Goal: Task Accomplishment & Management: Use online tool/utility

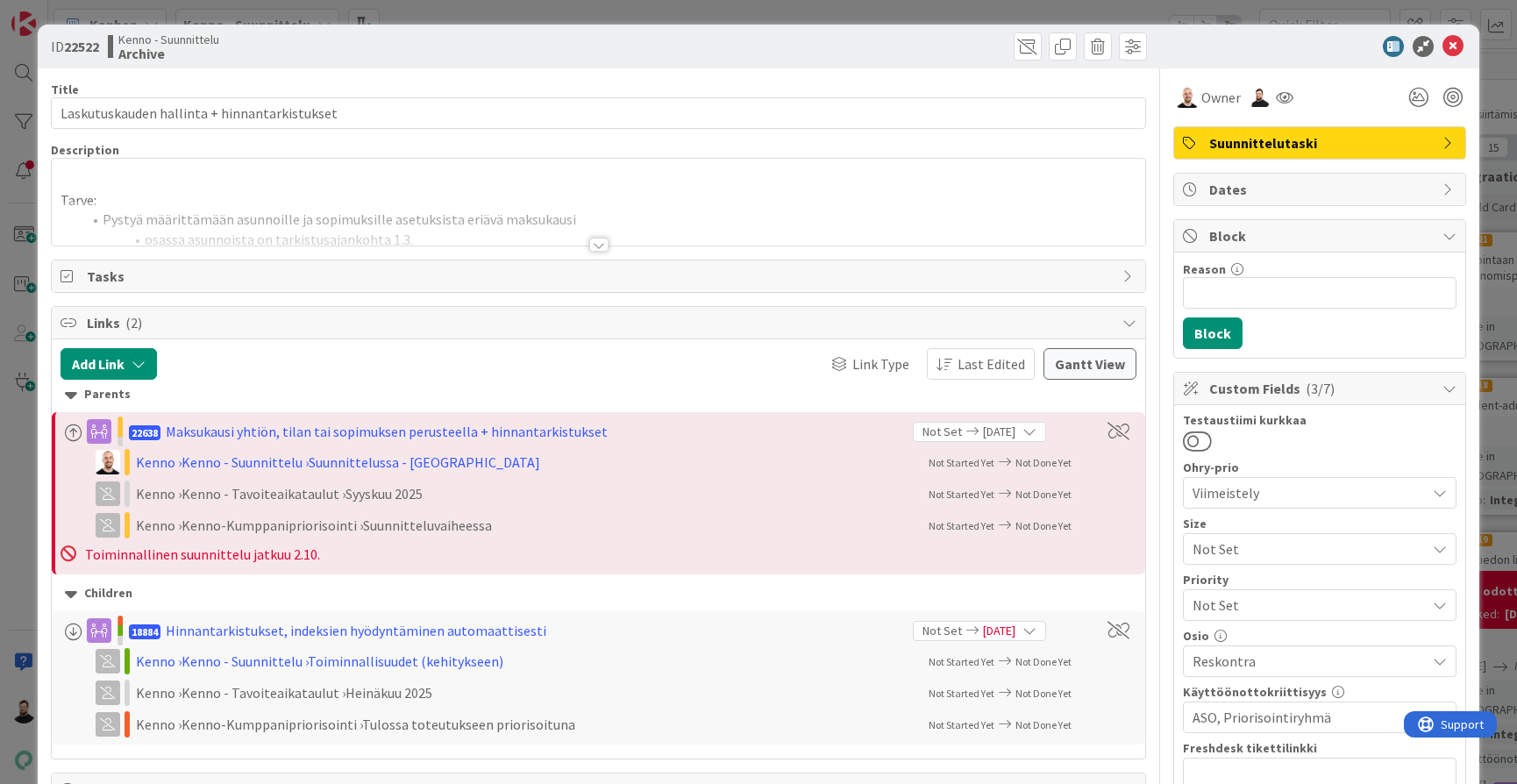
click at [605, 242] on div at bounding box center [598, 245] width 19 height 14
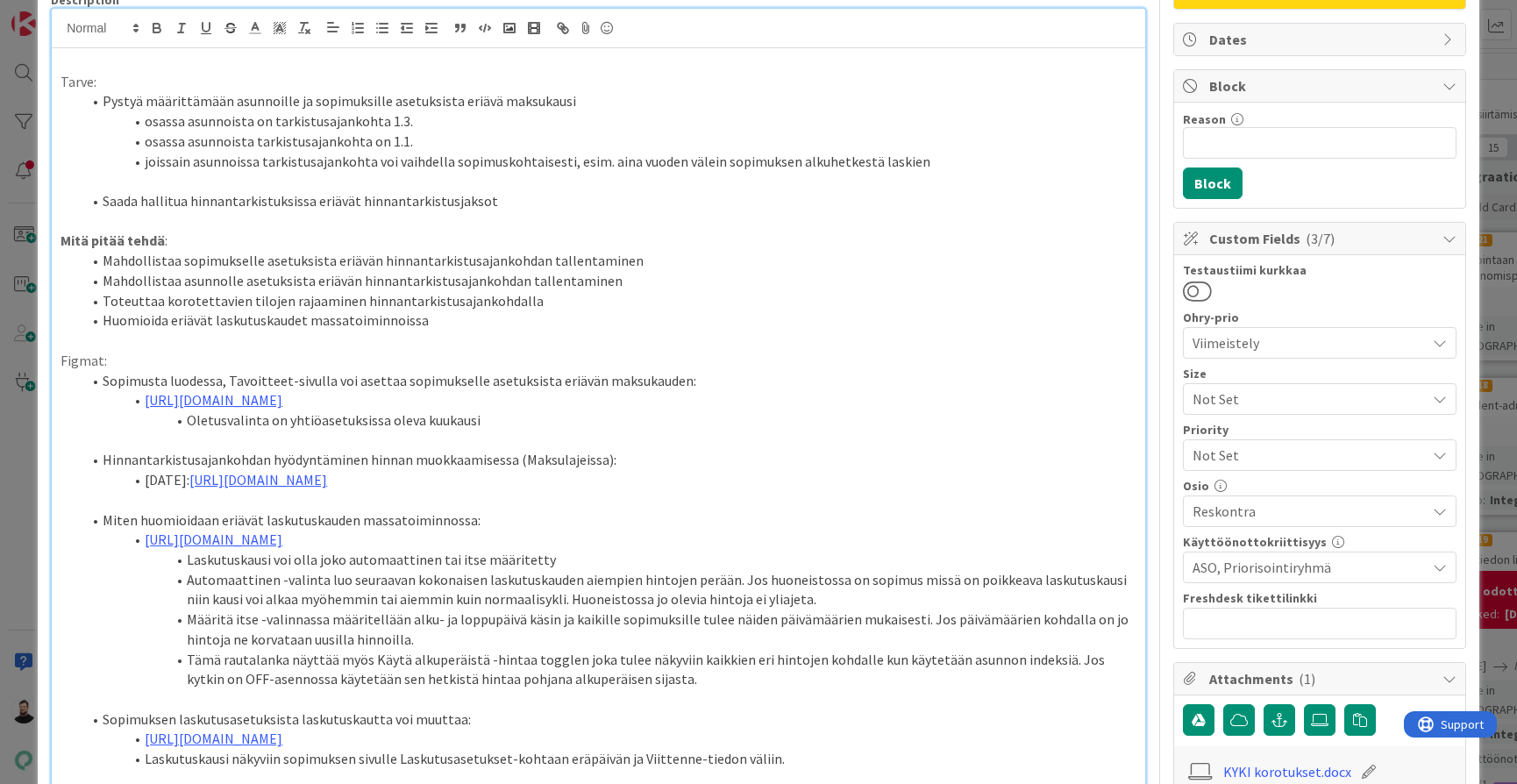
scroll to position [153, 0]
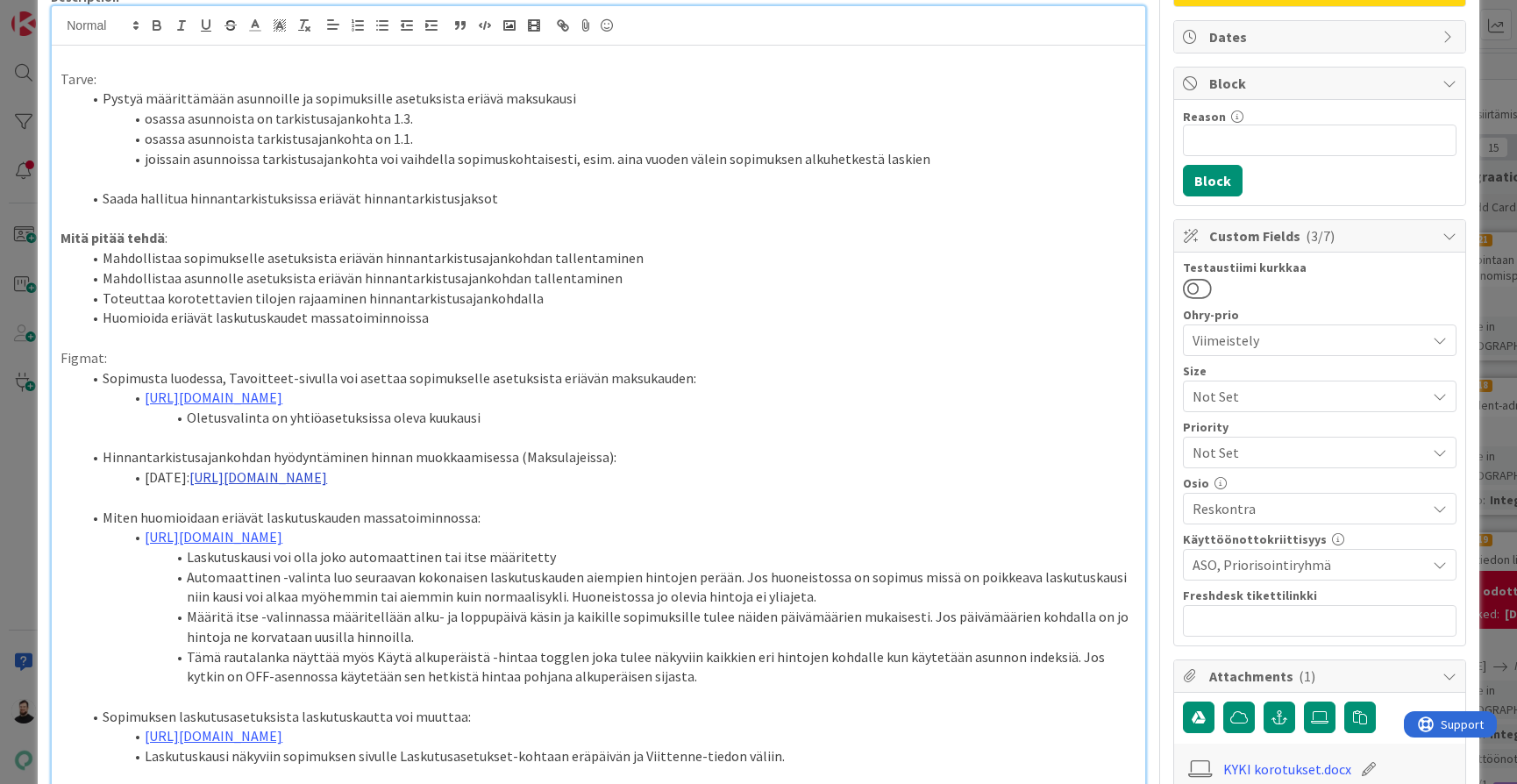
click at [327, 486] on link "[URL][DOMAIN_NAME]" at bounding box center [258, 477] width 137 height 18
click at [574, 515] on link "[URL][DOMAIN_NAME]" at bounding box center [514, 516] width 120 height 22
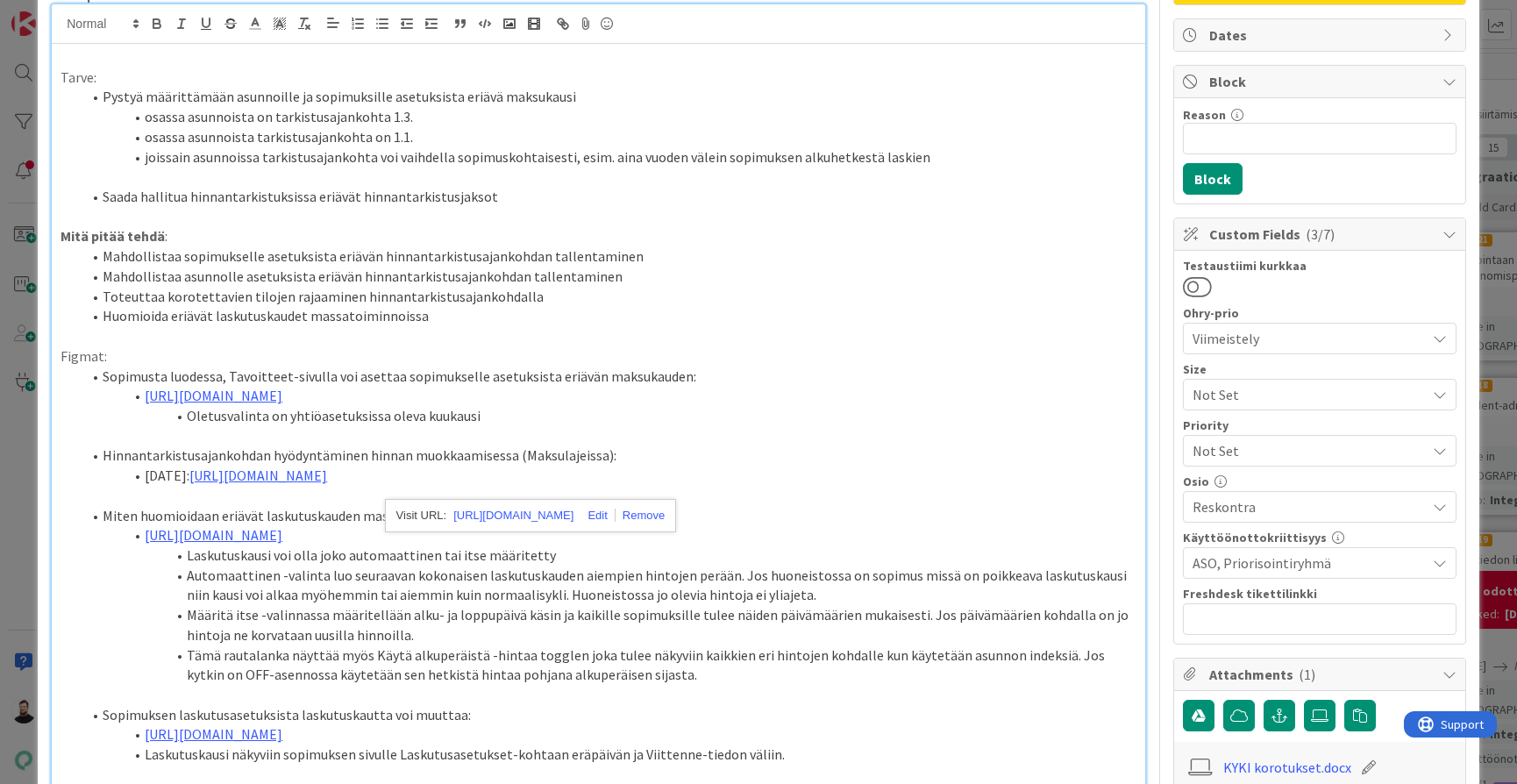
scroll to position [161, 0]
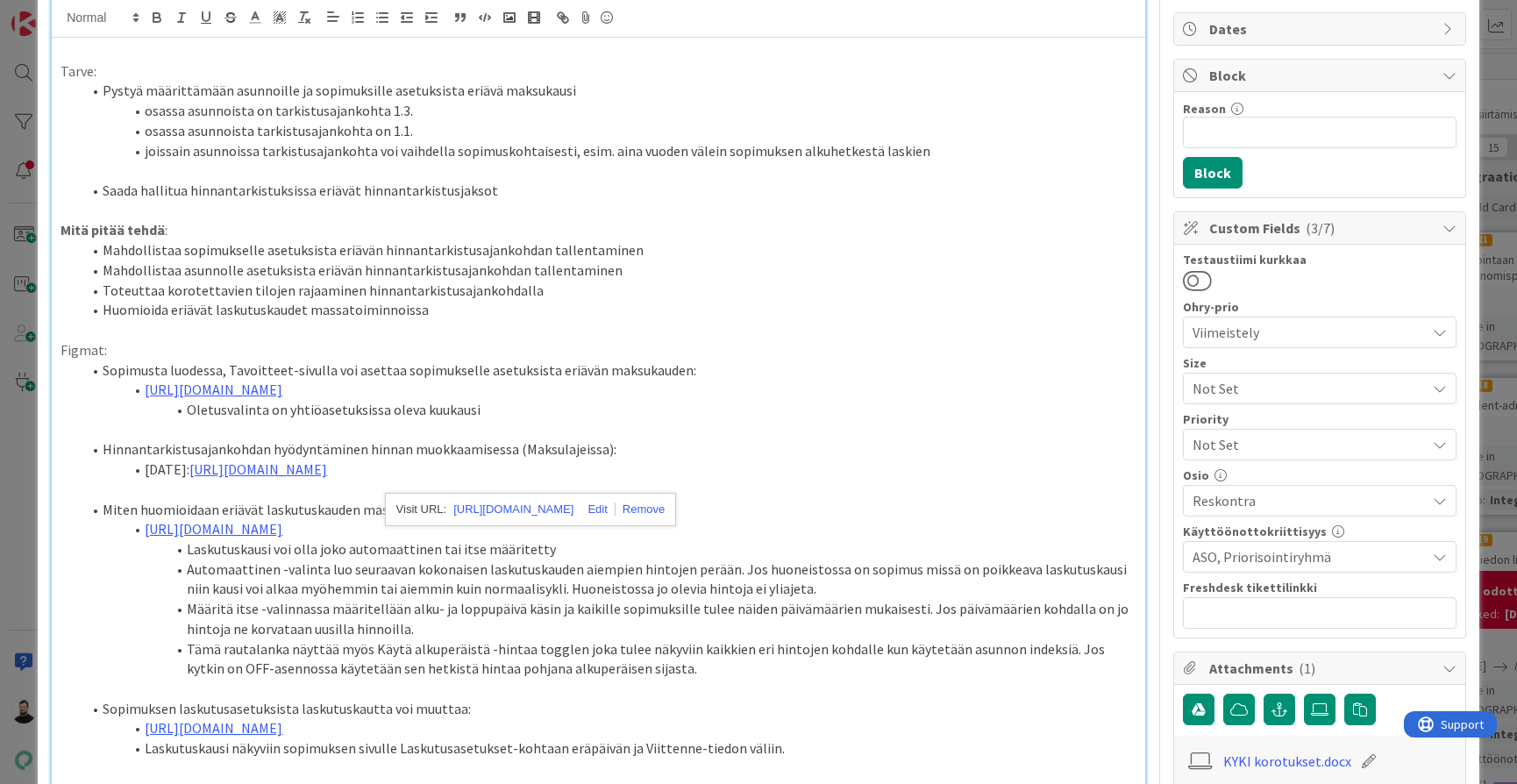
click at [1049, 251] on li "Mahdollistaa sopimukselle asetuksista eriävän hinnantarkistusajankohdan tallent…" at bounding box center [609, 251] width 1054 height 20
click at [1048, 269] on li "Mahdollistaa asunnolle asetuksista eriävän hinnantarkistusajankohdan tallentami…" at bounding box center [609, 270] width 1054 height 20
click at [1038, 285] on li "Toteuttaa korotettavien tilojen rajaaminen hinnantarkistusajankohdalla" at bounding box center [609, 290] width 1054 height 20
click at [1038, 300] on li "Huomioida eriävät laskutuskaudet massatoiminnoissa" at bounding box center [609, 310] width 1054 height 20
click at [1048, 284] on li "Toteuttaa korotettavien tilojen rajaaminen hinnantarkistusajankohdalla" at bounding box center [609, 290] width 1054 height 20
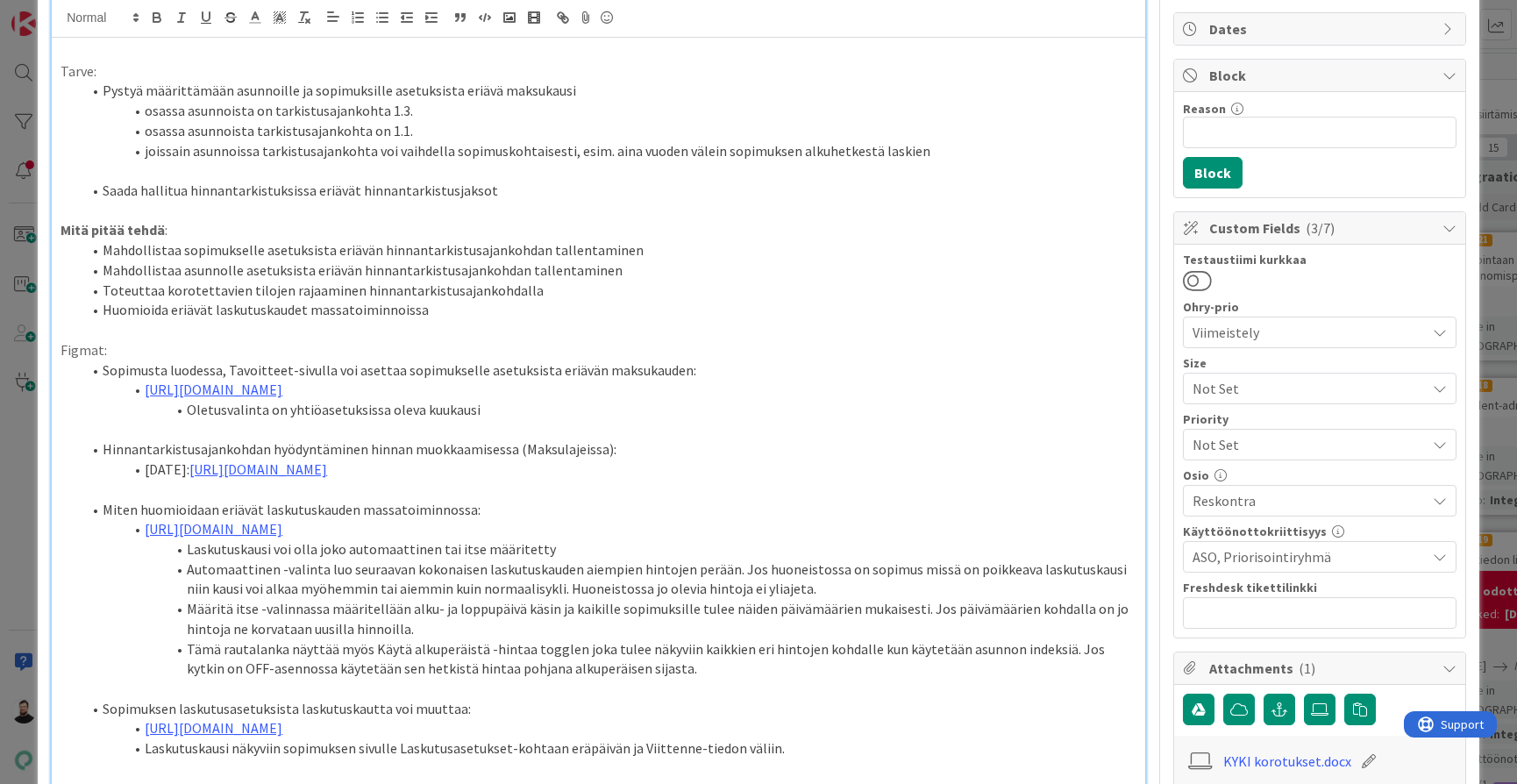
click at [1057, 267] on li "Mahdollistaa asunnolle asetuksista eriävän hinnantarkistusajankohdan tallentami…" at bounding box center [609, 270] width 1054 height 20
click at [1062, 260] on li "Mahdollistaa asunnolle asetuksista eriävän hinnantarkistusajankohdan tallentami…" at bounding box center [609, 270] width 1054 height 20
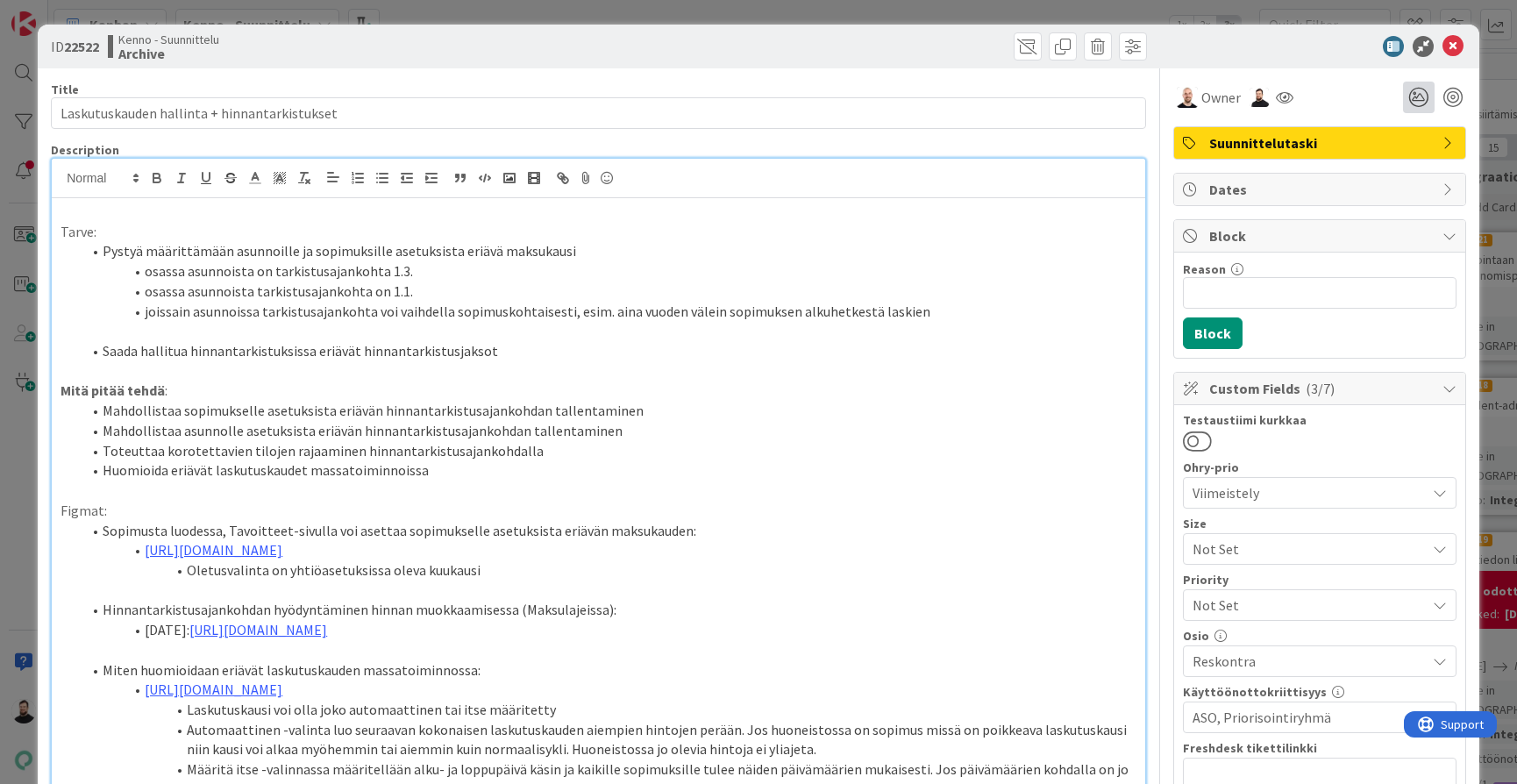
scroll to position [0, 0]
click at [1455, 41] on icon at bounding box center [1452, 46] width 21 height 21
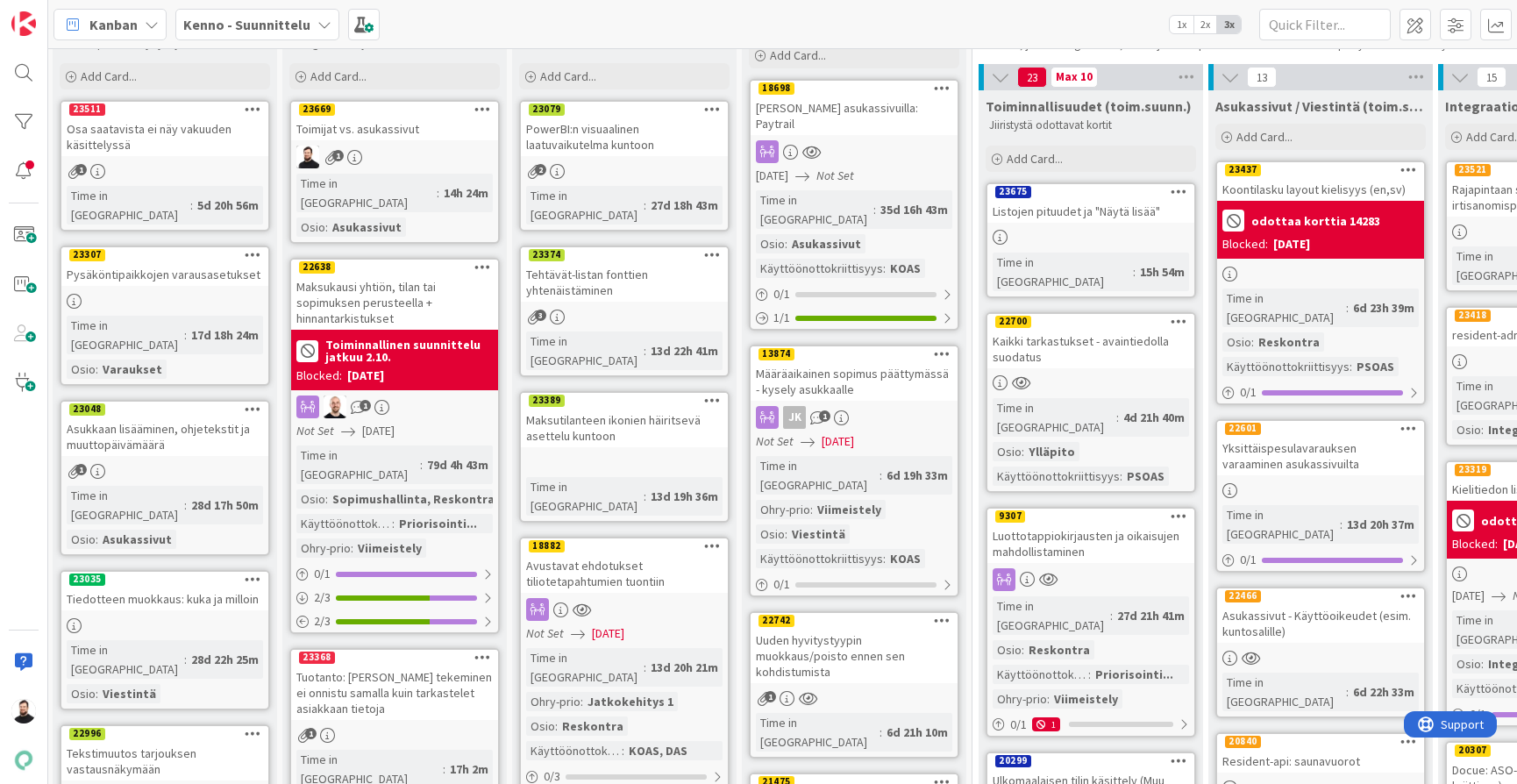
scroll to position [70, 4]
click at [411, 129] on div "Toimijat vs. asukassivut" at bounding box center [392, 128] width 207 height 22
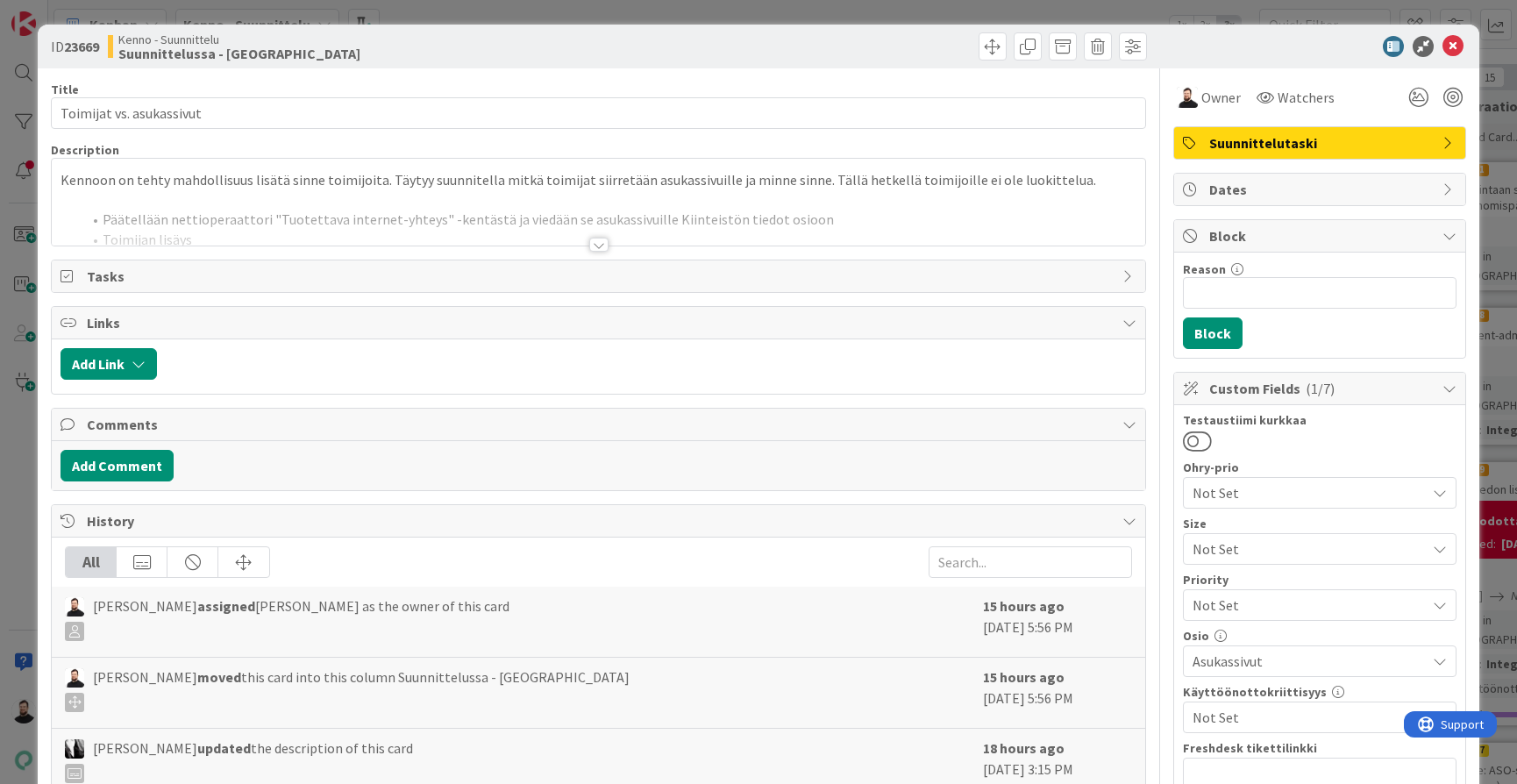
click at [595, 245] on div at bounding box center [598, 245] width 19 height 14
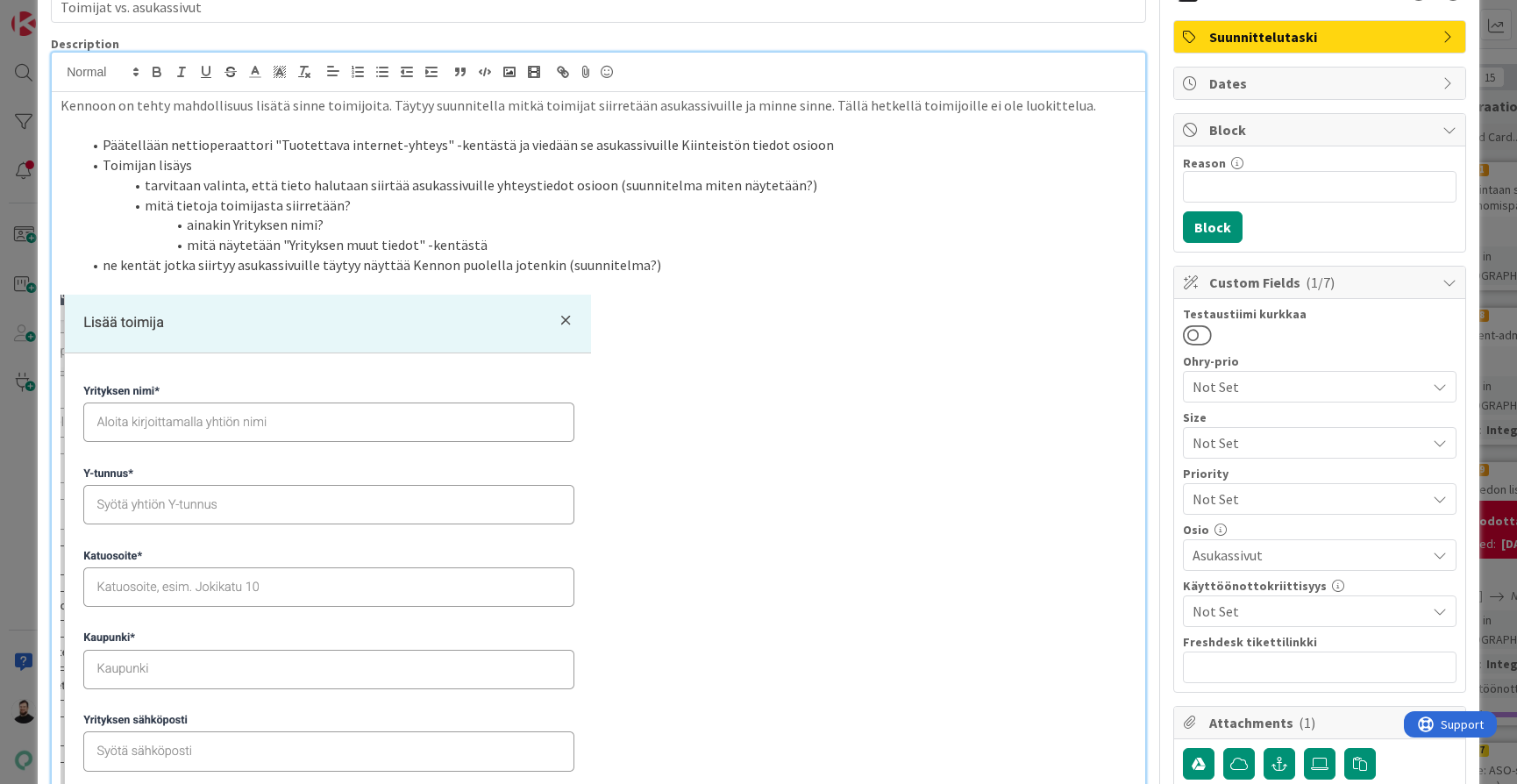
scroll to position [97, 0]
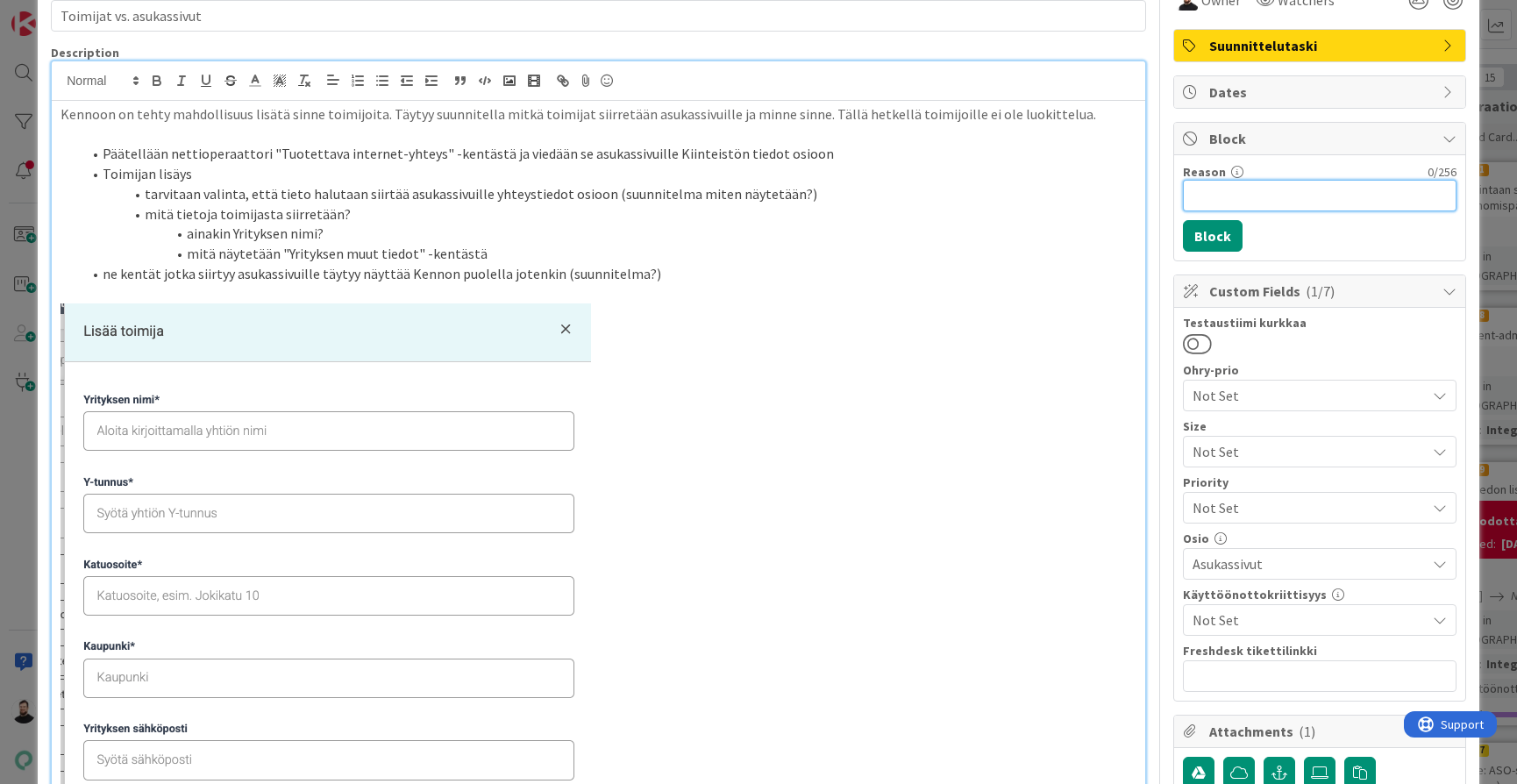
click at [1209, 200] on input "Reason" at bounding box center [1319, 195] width 274 height 31
type input "pallotteluun"
click at [1214, 250] on button "Block" at bounding box center [1213, 235] width 59 height 31
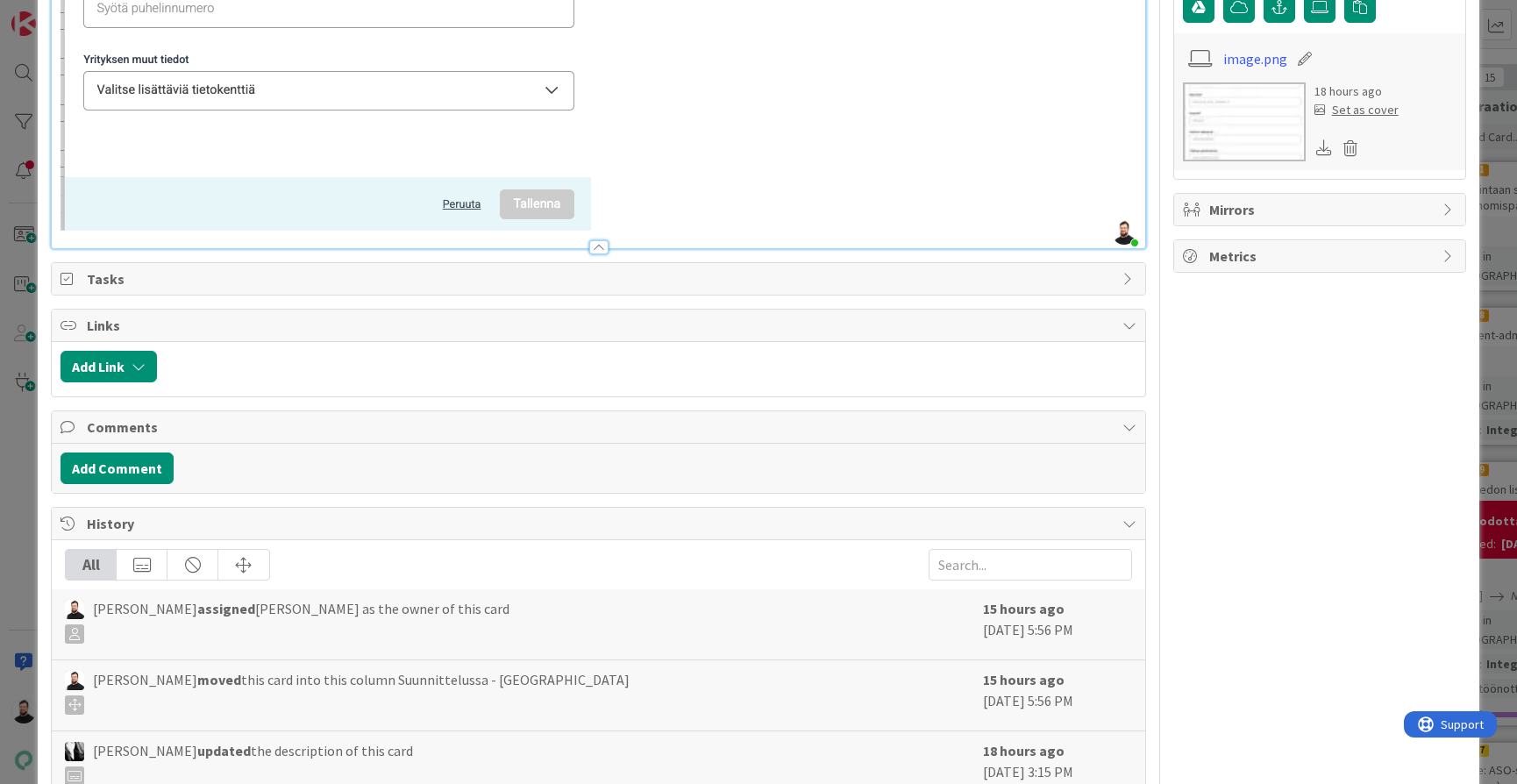
scroll to position [933, 0]
click at [24, 455] on div "ID 23669 Kenno - Suunnittelu Suunnittelussa - Rautalangat Title 24 / 128 Toimij…" at bounding box center [758, 392] width 1517 height 784
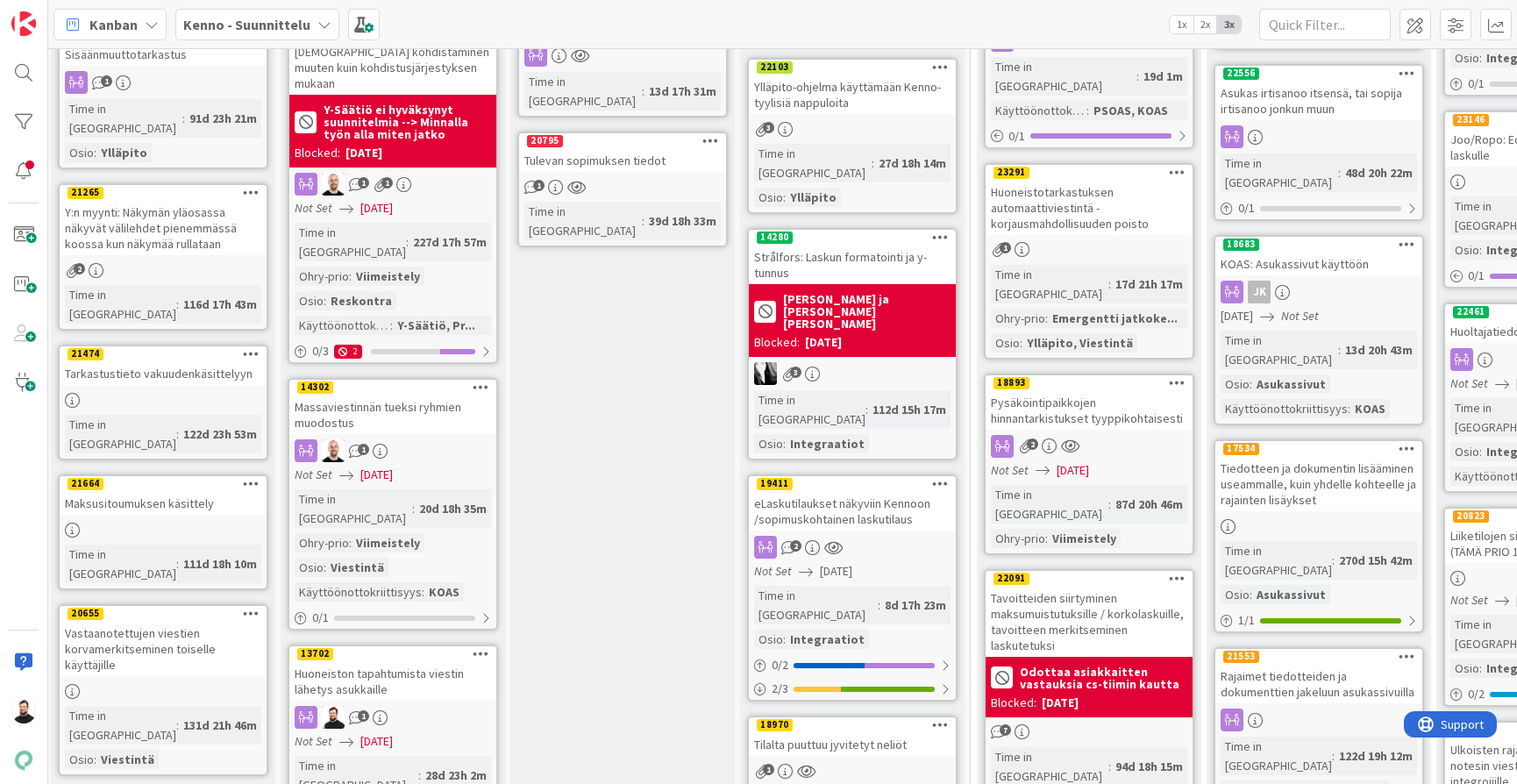
scroll to position [949, 4]
